Goal: Use online tool/utility: Utilize a website feature to perform a specific function

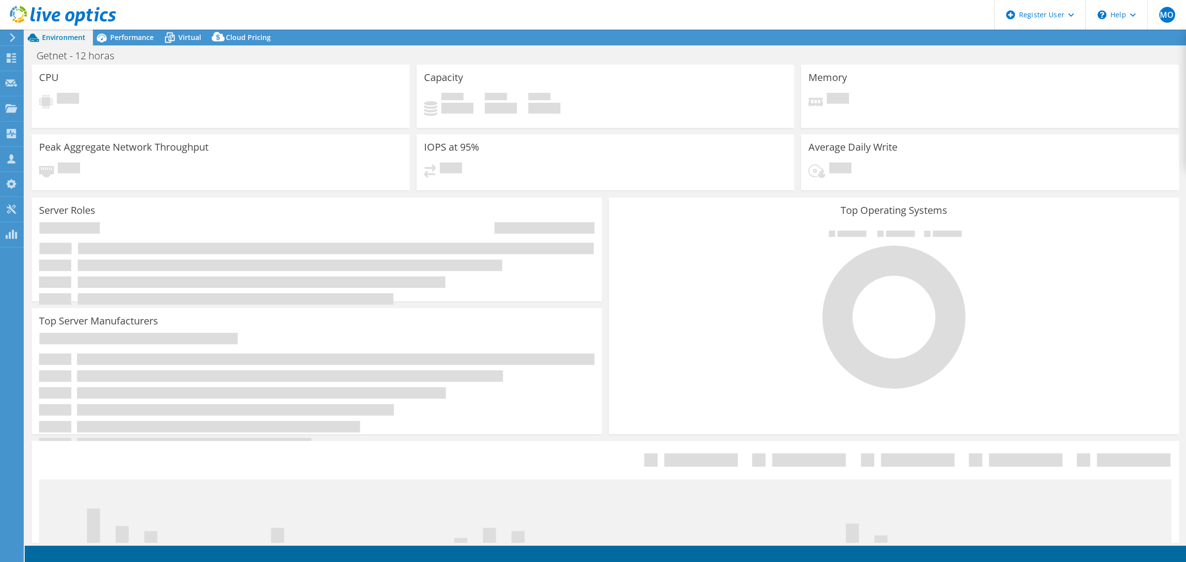
select select "USD"
select select "SouthAmerica"
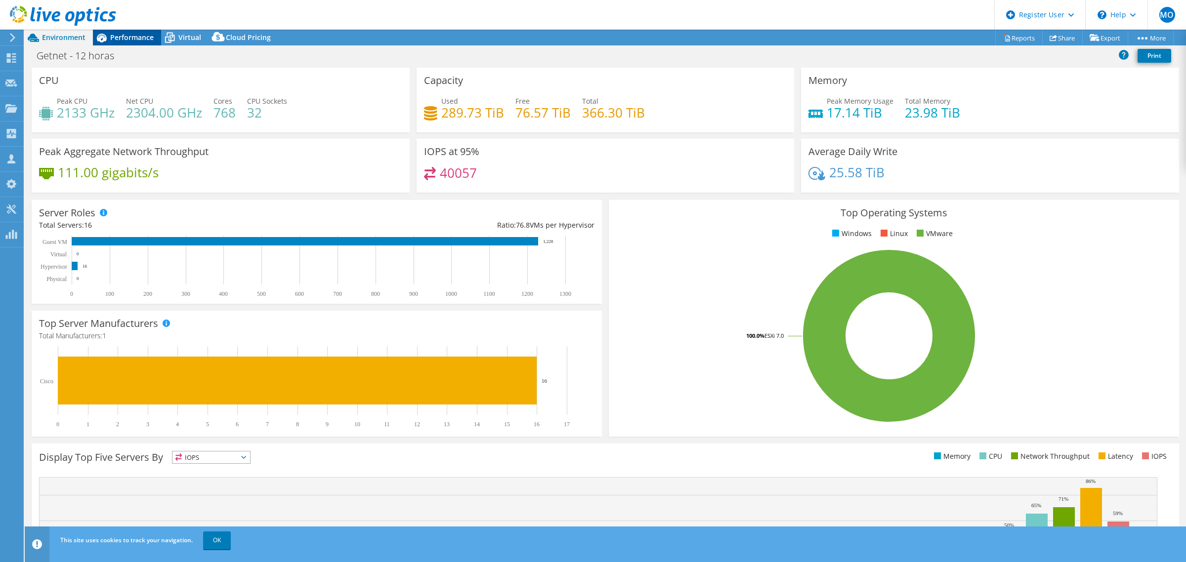
click at [114, 40] on span "Performance" at bounding box center [131, 37] width 43 height 9
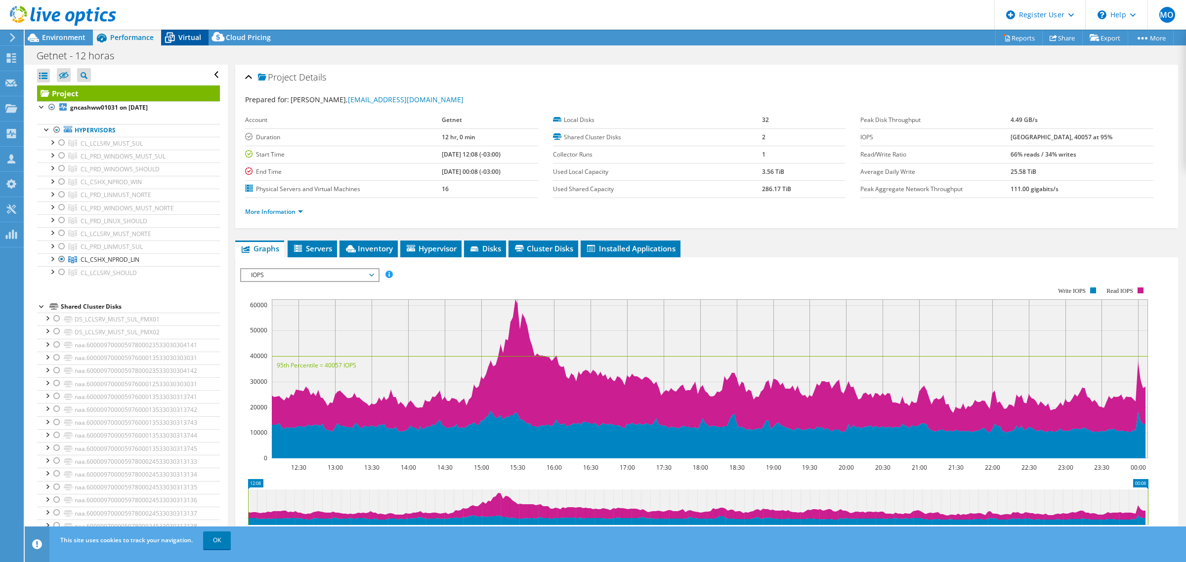
click at [186, 30] on div "Virtual" at bounding box center [184, 38] width 47 height 16
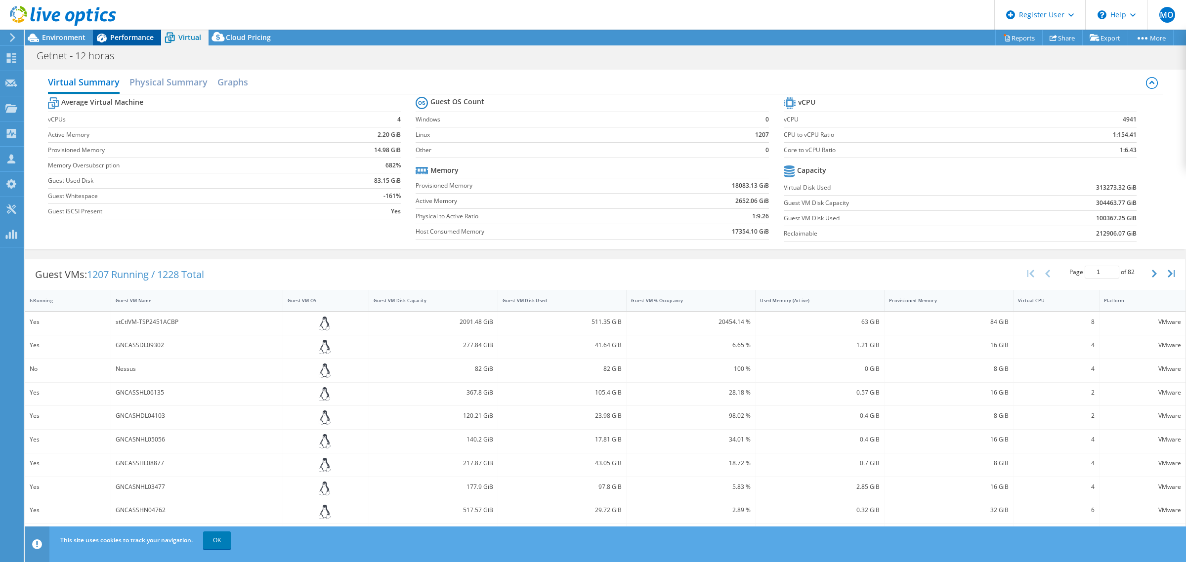
click at [117, 38] on span "Performance" at bounding box center [131, 37] width 43 height 9
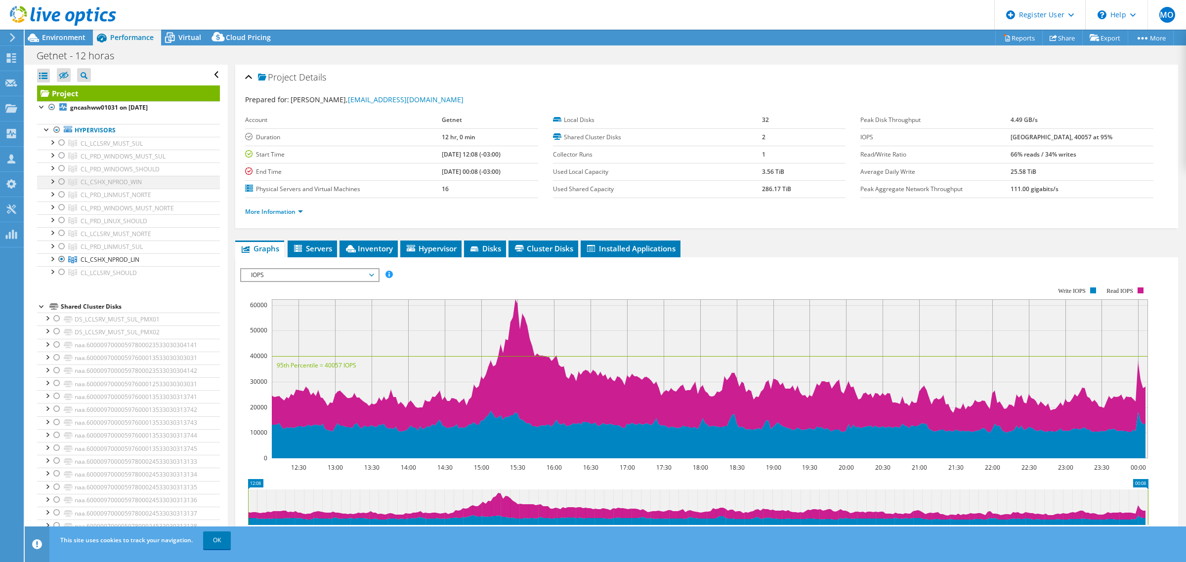
click at [62, 182] on div at bounding box center [62, 182] width 10 height 12
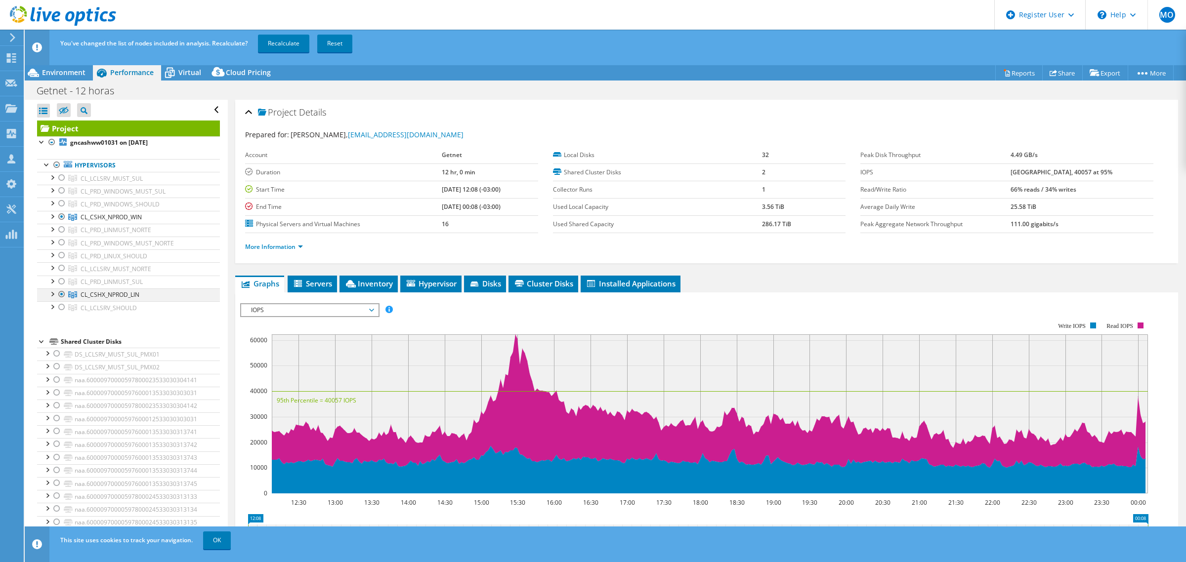
click at [63, 295] on div at bounding box center [62, 295] width 10 height 12
click at [298, 48] on link "Recalculate" at bounding box center [283, 44] width 51 height 18
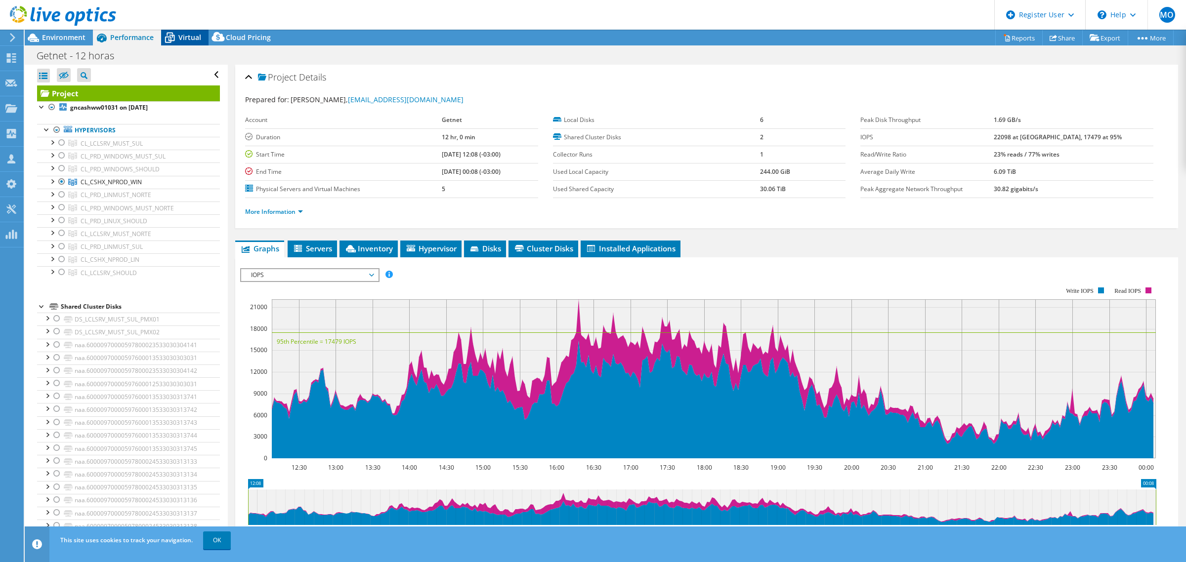
click at [172, 30] on icon at bounding box center [169, 37] width 17 height 17
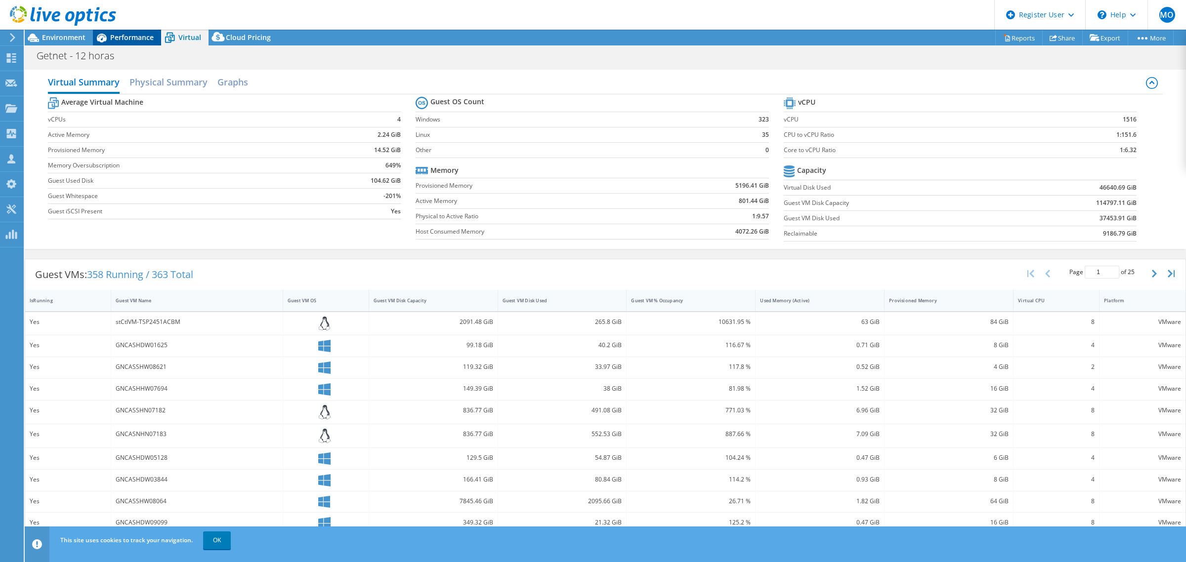
click at [124, 40] on span "Performance" at bounding box center [131, 37] width 43 height 9
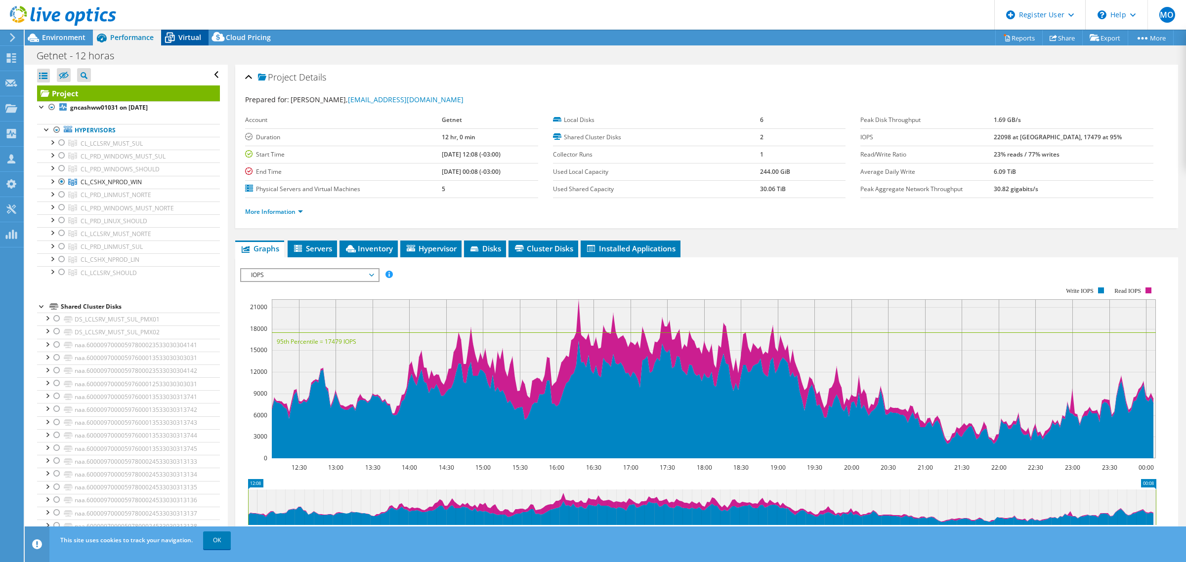
click at [195, 38] on span "Virtual" at bounding box center [189, 37] width 23 height 9
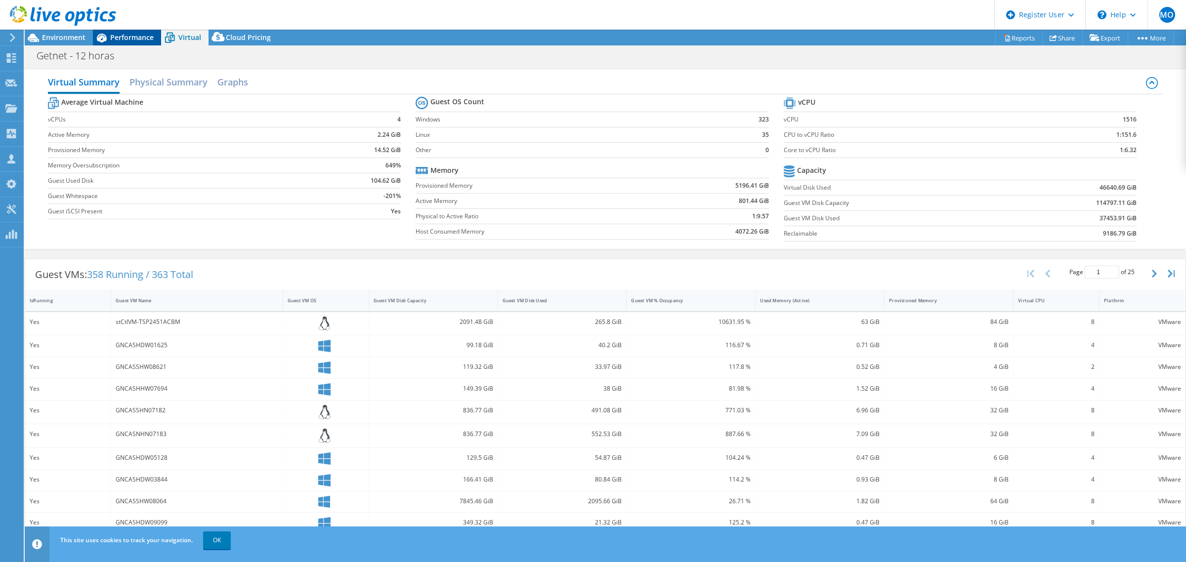
click at [131, 38] on span "Performance" at bounding box center [131, 37] width 43 height 9
